Goal: Task Accomplishment & Management: Manage account settings

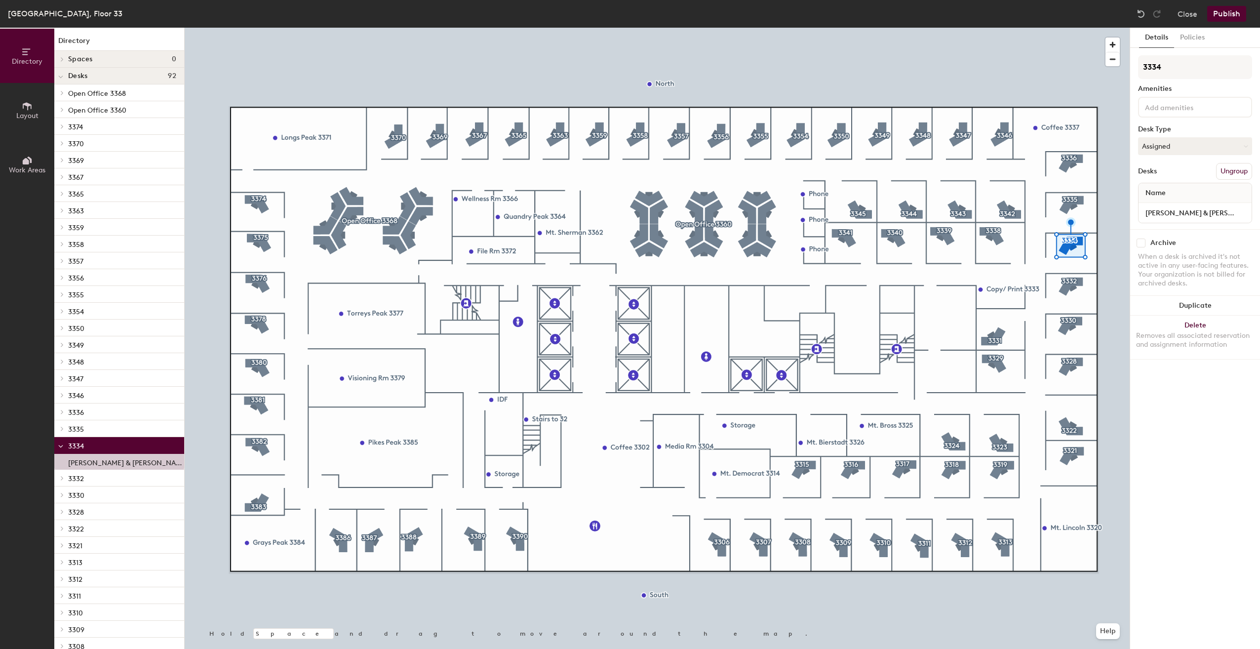
click at [905, 28] on div at bounding box center [657, 28] width 945 height 0
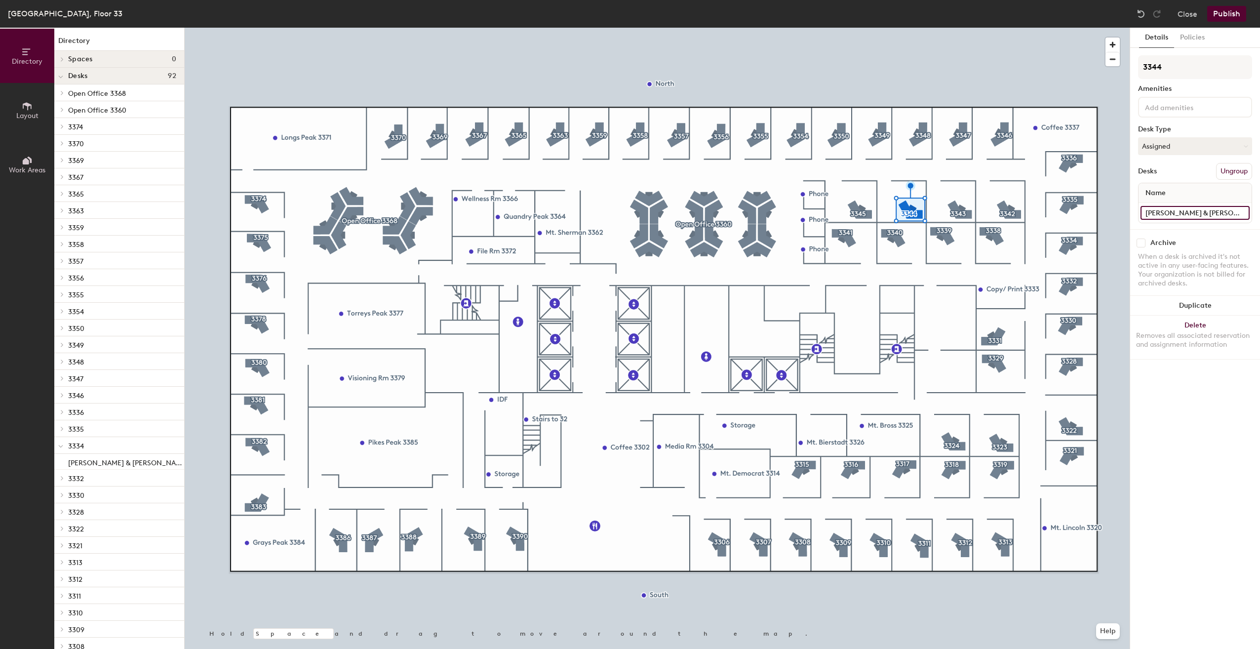
click at [1208, 212] on input "Ryan S & Lynn S" at bounding box center [1195, 213] width 109 height 14
type input "[PERSON_NAME] & Vacant B"
click at [1140, 226] on div "3344 Amenities Desk Type Assigned Desks Ungroup Name Jack J & Vacant B" at bounding box center [1195, 142] width 114 height 174
click at [1224, 16] on button "Publish" at bounding box center [1227, 14] width 39 height 16
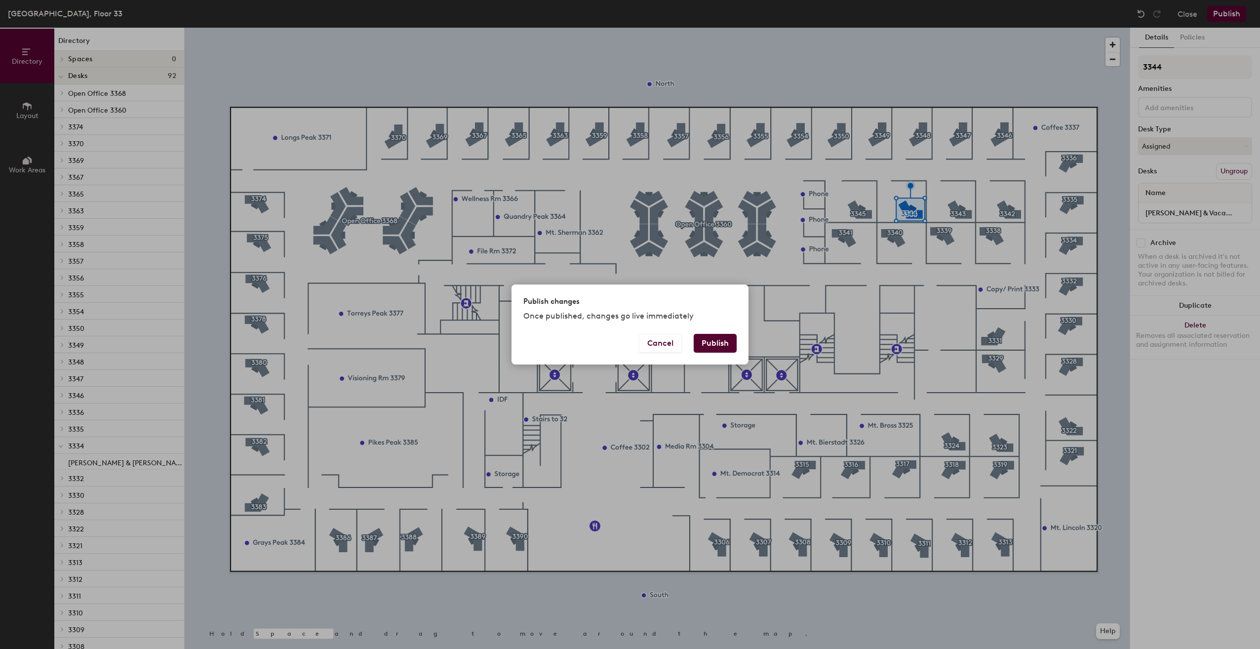
click at [734, 340] on button "Publish" at bounding box center [715, 343] width 43 height 19
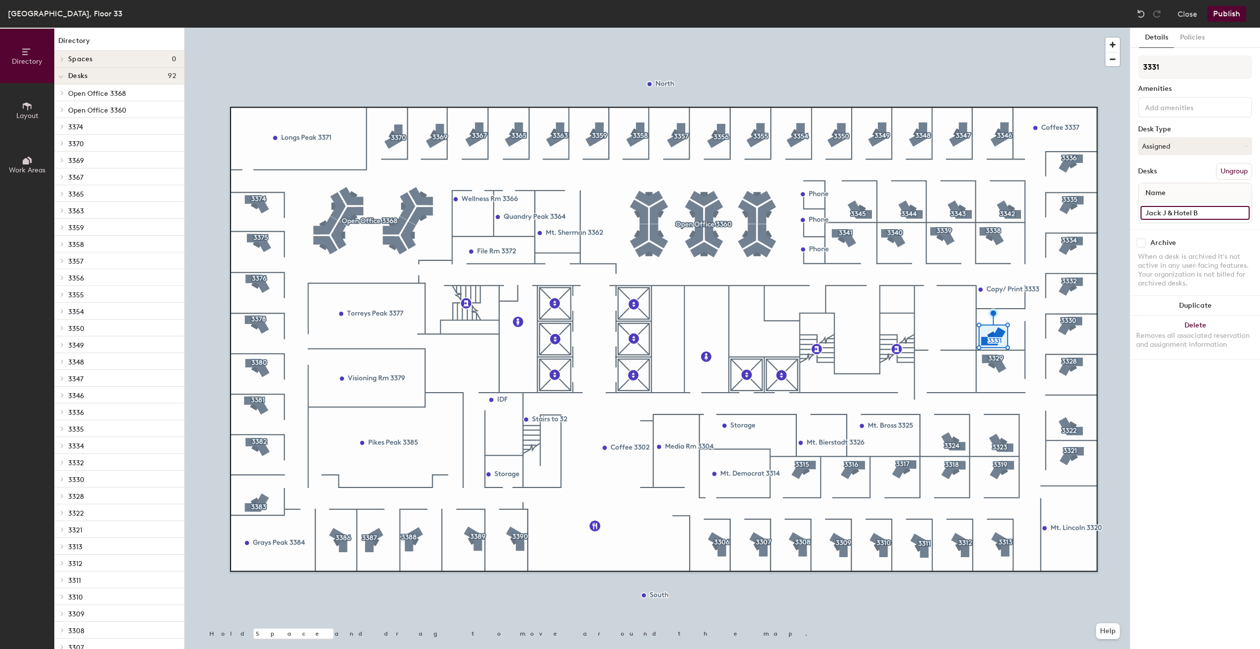
click at [1167, 208] on input "Jack J & Hotel B" at bounding box center [1195, 213] width 109 height 14
click at [1166, 209] on input "Jack J & Hotel B" at bounding box center [1195, 213] width 109 height 14
click at [1122, 211] on div "Directory Layout Work Areas Directory Spaces 0 Desks 92 Open Office 3368 Desk 1…" at bounding box center [630, 338] width 1260 height 621
type input "[PERSON_NAME] S & Hotel B"
click at [1226, 11] on button "Publish" at bounding box center [1227, 14] width 39 height 16
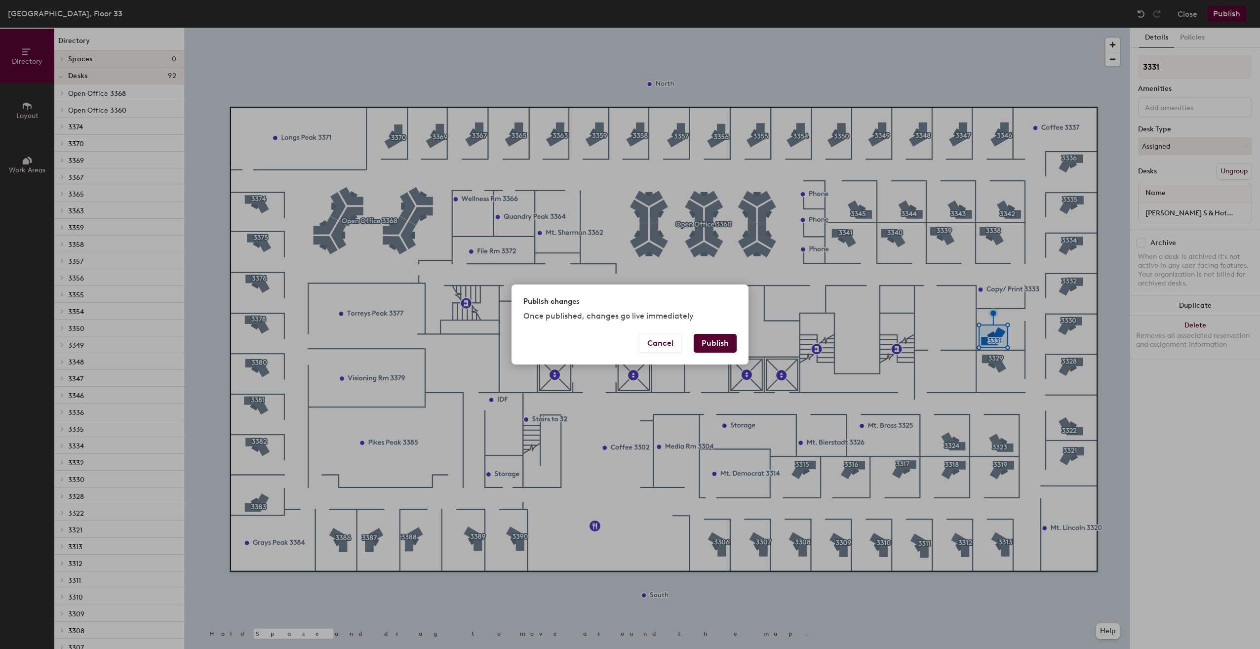
click at [715, 341] on button "Publish" at bounding box center [715, 343] width 43 height 19
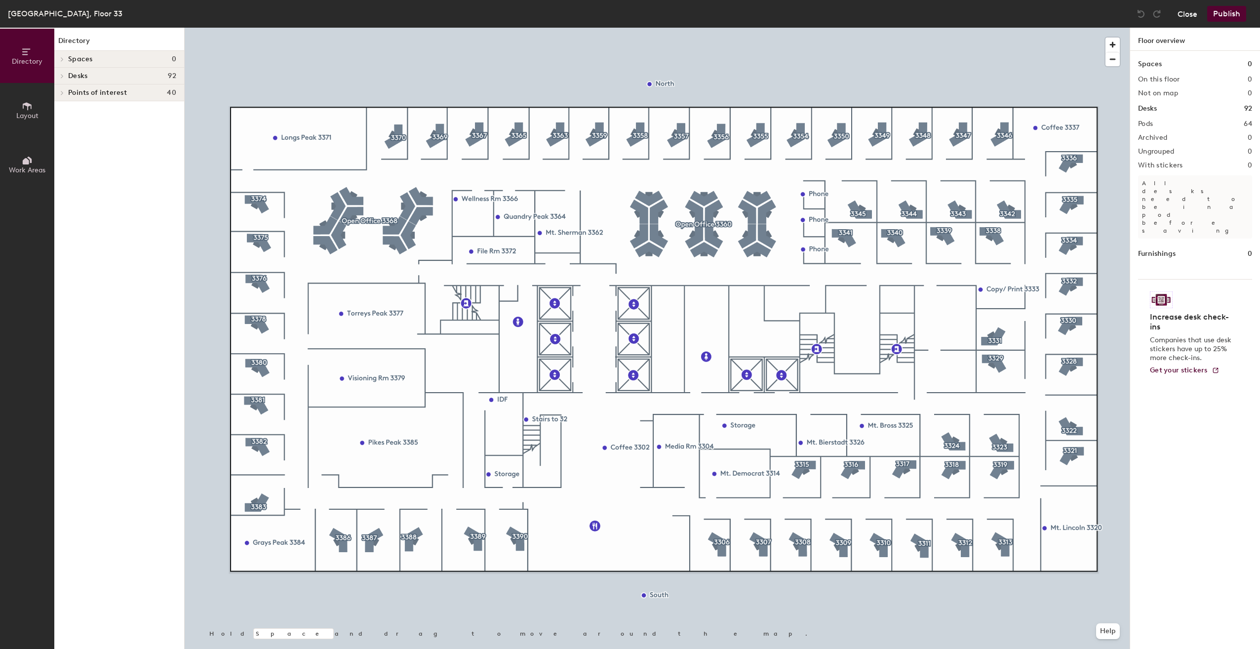
click at [1189, 11] on button "Close" at bounding box center [1188, 14] width 20 height 16
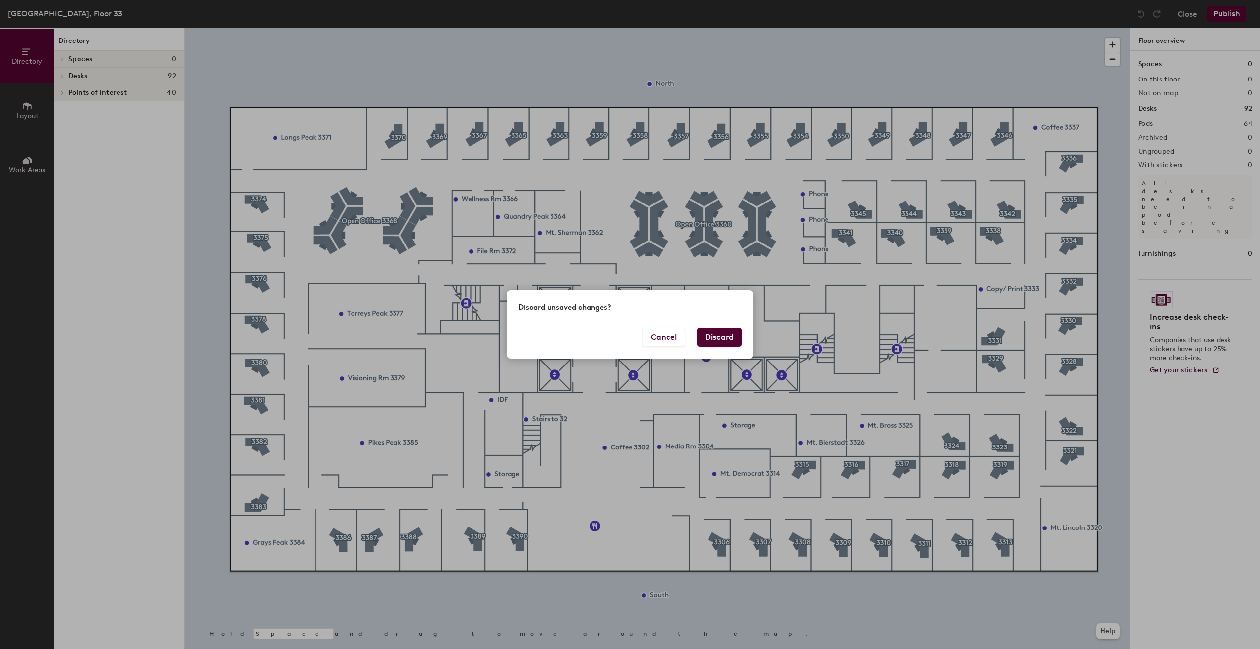
click at [714, 339] on button "Discard" at bounding box center [719, 337] width 44 height 19
